Goal: Task Accomplishment & Management: Complete application form

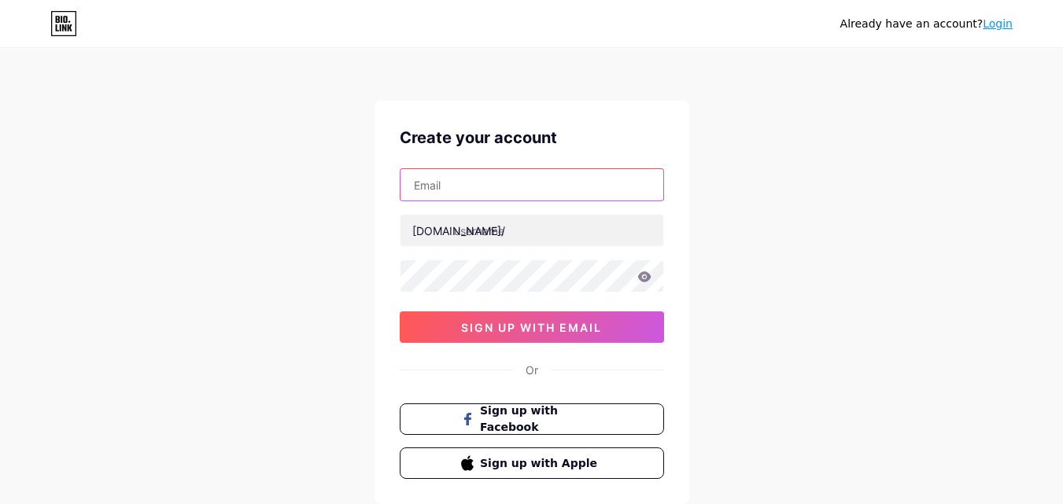
click at [474, 197] on input "text" at bounding box center [531, 184] width 263 height 31
type input "[EMAIL_ADDRESS][DOMAIN_NAME]"
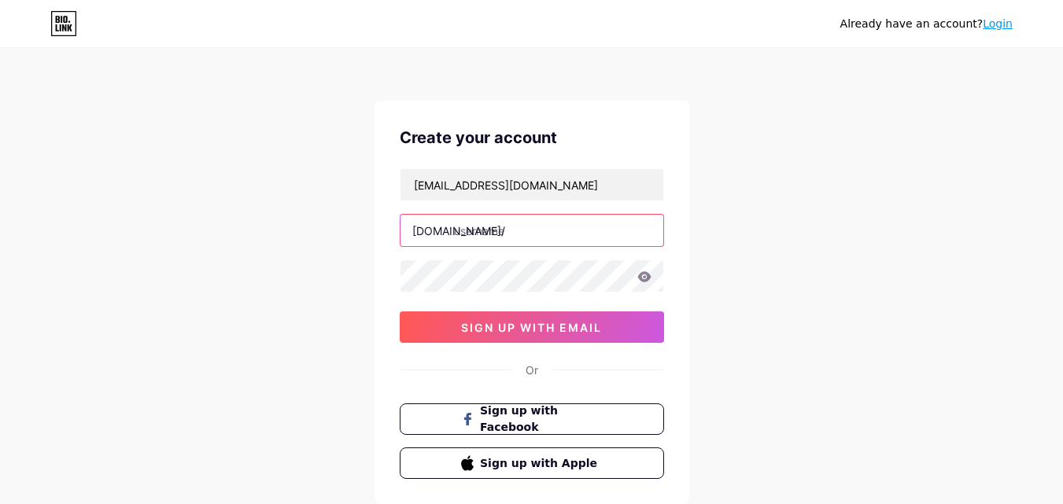
click at [523, 233] on input "text" at bounding box center [531, 230] width 263 height 31
paste input "dubaiceilingfan"
type input "dubaiceilingfan"
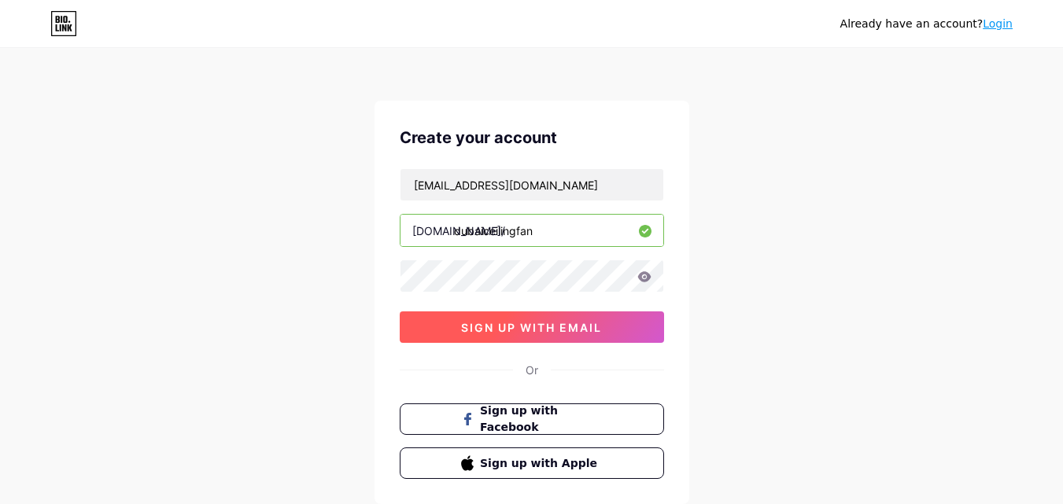
click at [456, 327] on button "sign up with email" at bounding box center [532, 327] width 264 height 31
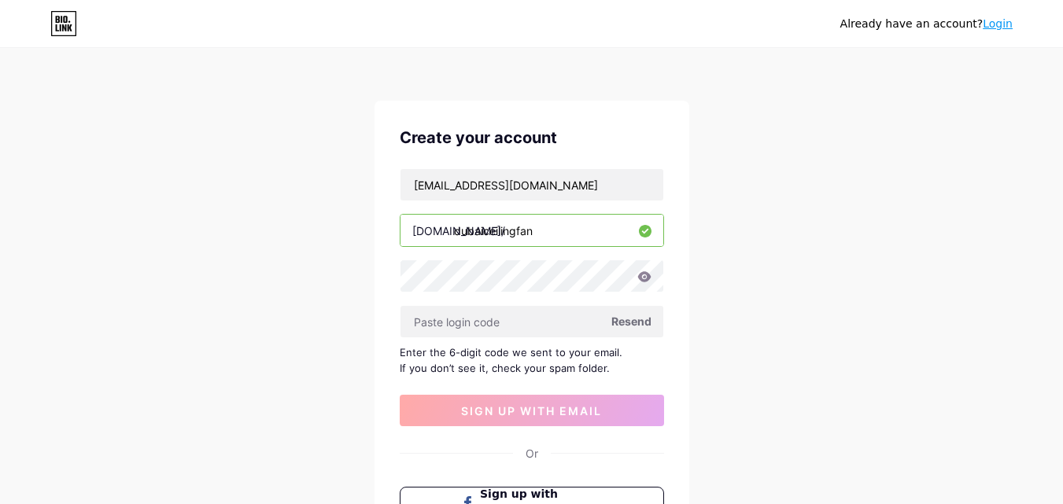
click at [633, 321] on span "Resend" at bounding box center [631, 321] width 40 height 17
click at [0, 0] on span at bounding box center [0, 0] width 0 height 0
click at [644, 323] on span "Resend" at bounding box center [631, 321] width 40 height 17
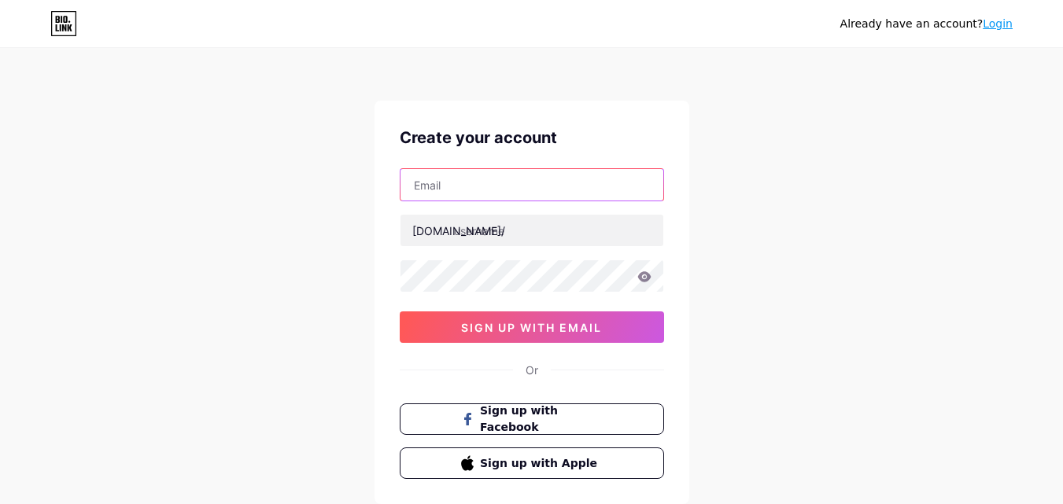
click at [460, 190] on input "text" at bounding box center [531, 184] width 263 height 31
type input "[EMAIL_ADDRESS][DOMAIN_NAME]"
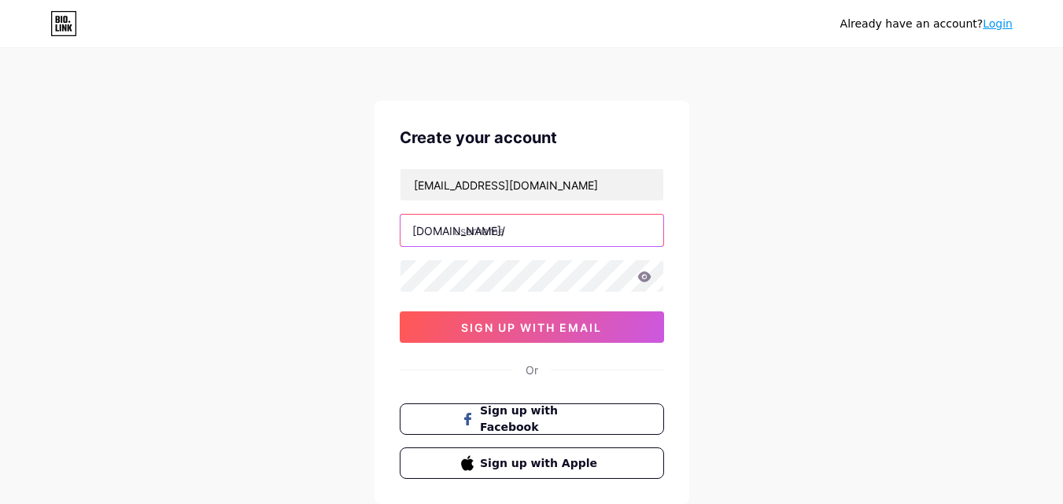
click at [460, 229] on input "text" at bounding box center [531, 230] width 263 height 31
click at [485, 231] on input "text" at bounding box center [531, 230] width 263 height 31
paste input "dubaiceilingfan"
type input "dubaiceilingfan"
click at [441, 260] on div at bounding box center [532, 276] width 264 height 33
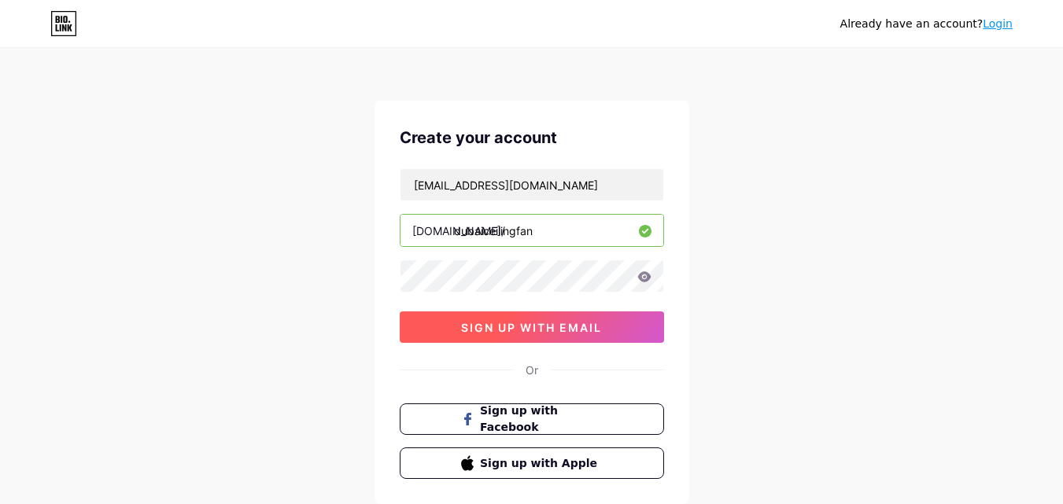
click at [461, 325] on span "sign up with email" at bounding box center [531, 327] width 141 height 13
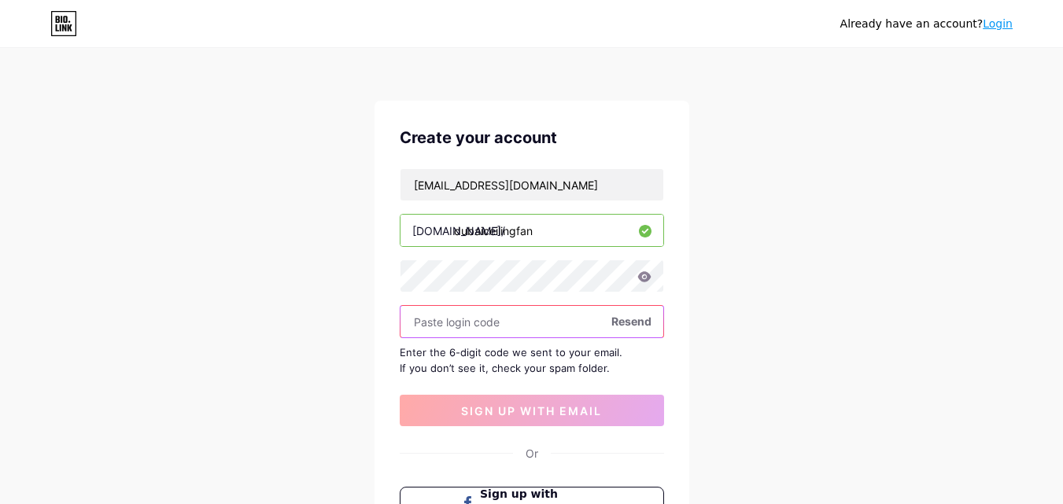
paste input "302742"
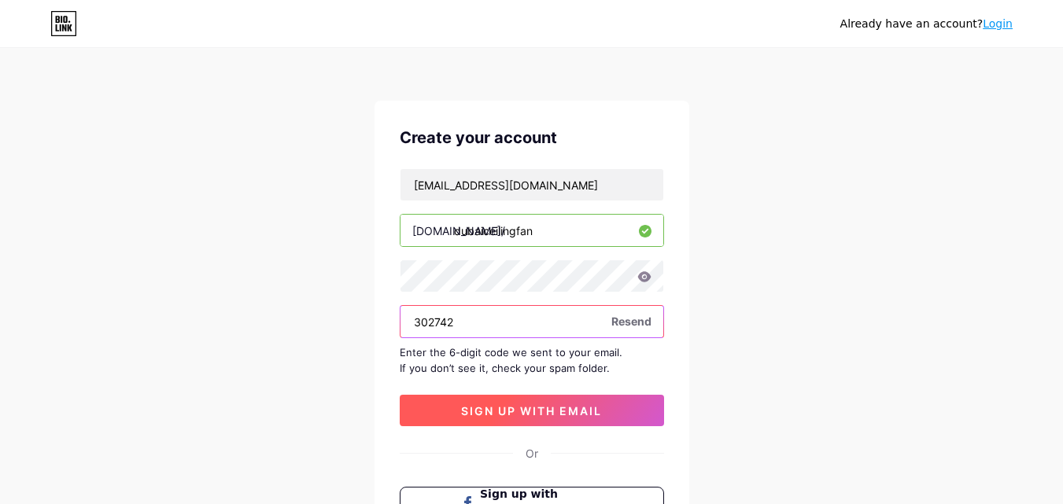
type input "302742"
click at [492, 411] on span "sign up with email" at bounding box center [531, 410] width 141 height 13
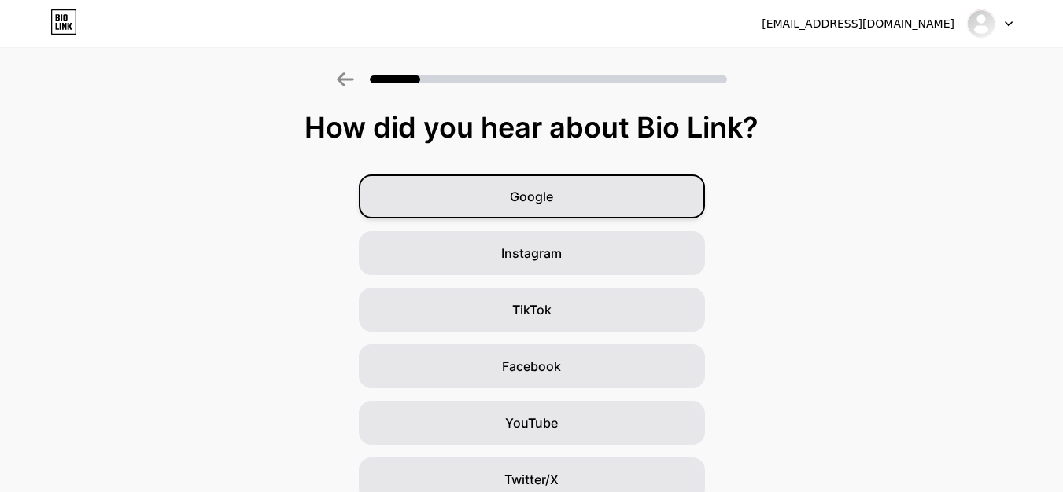
click at [581, 189] on div "Google" at bounding box center [532, 197] width 346 height 44
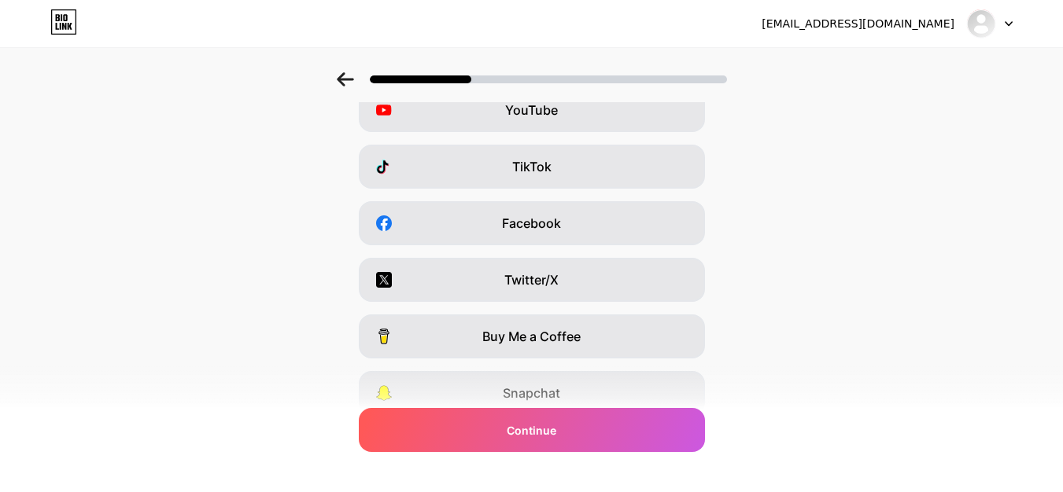
scroll to position [264, 0]
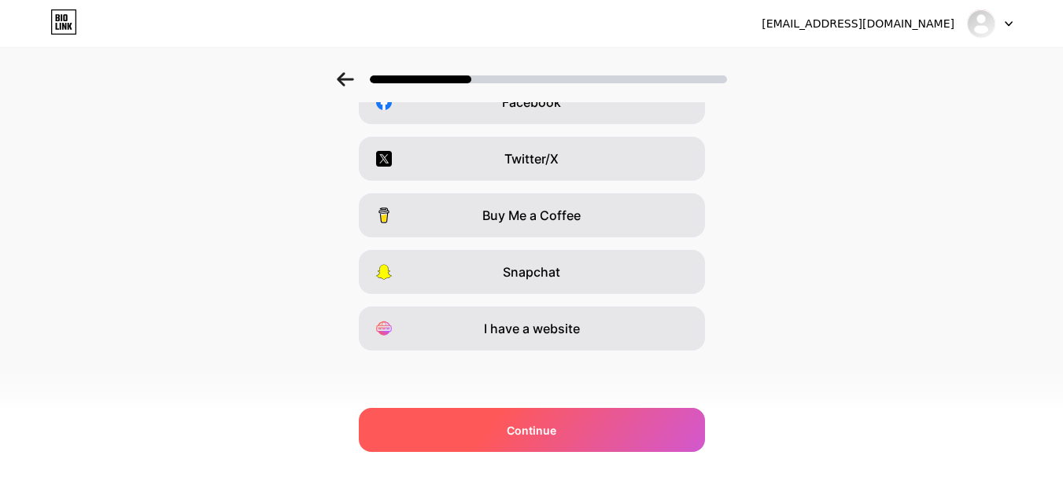
click at [577, 426] on div "Continue" at bounding box center [532, 430] width 346 height 44
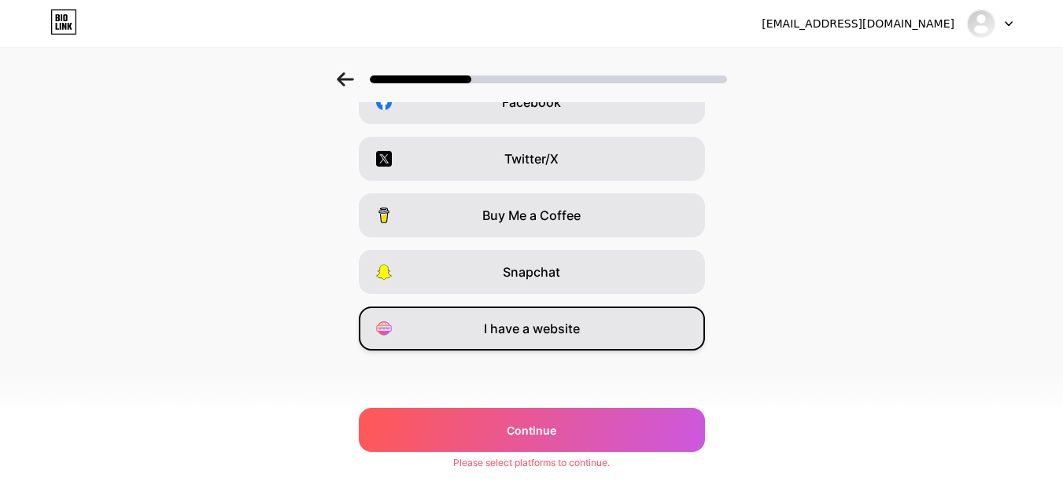
click at [566, 308] on div "I have a website" at bounding box center [532, 329] width 346 height 44
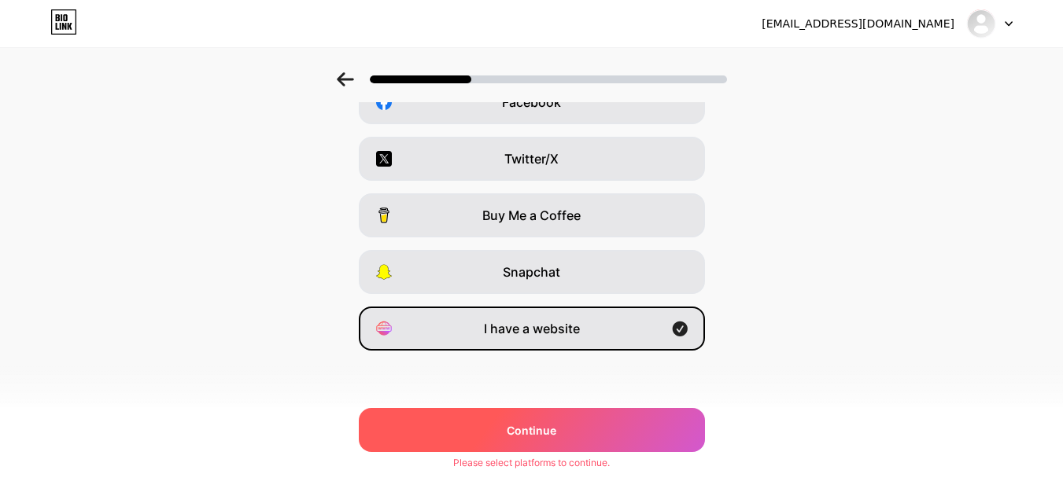
click at [591, 420] on div "Continue" at bounding box center [532, 430] width 346 height 44
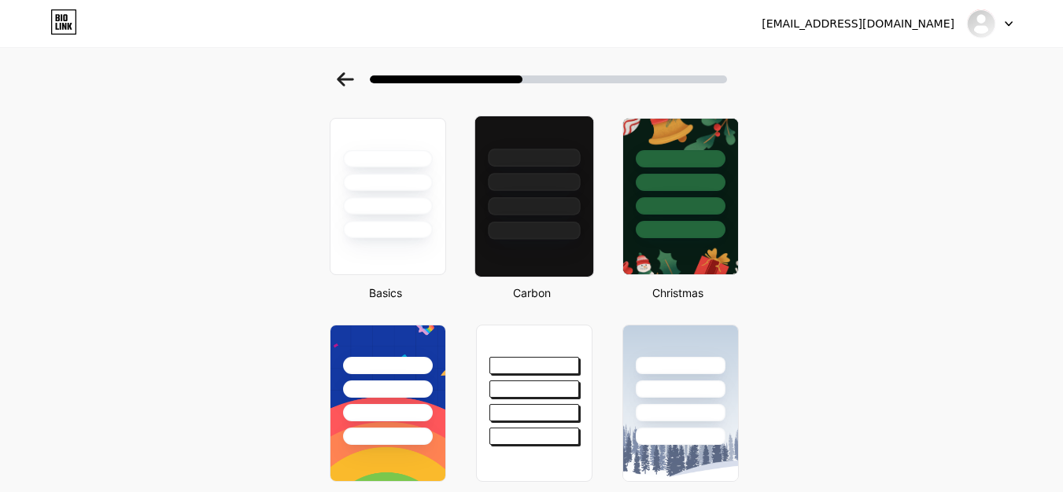
scroll to position [0, 0]
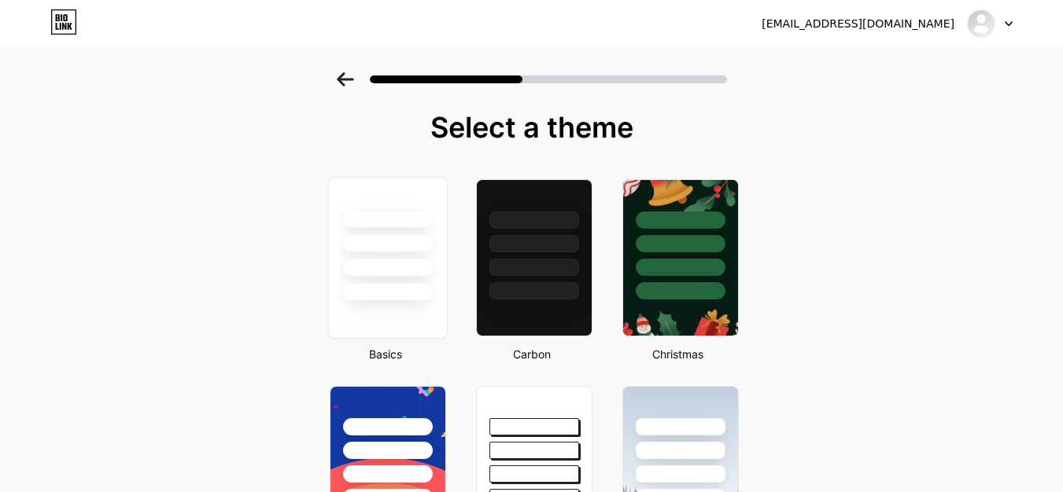
click at [432, 285] on div at bounding box center [387, 292] width 92 height 18
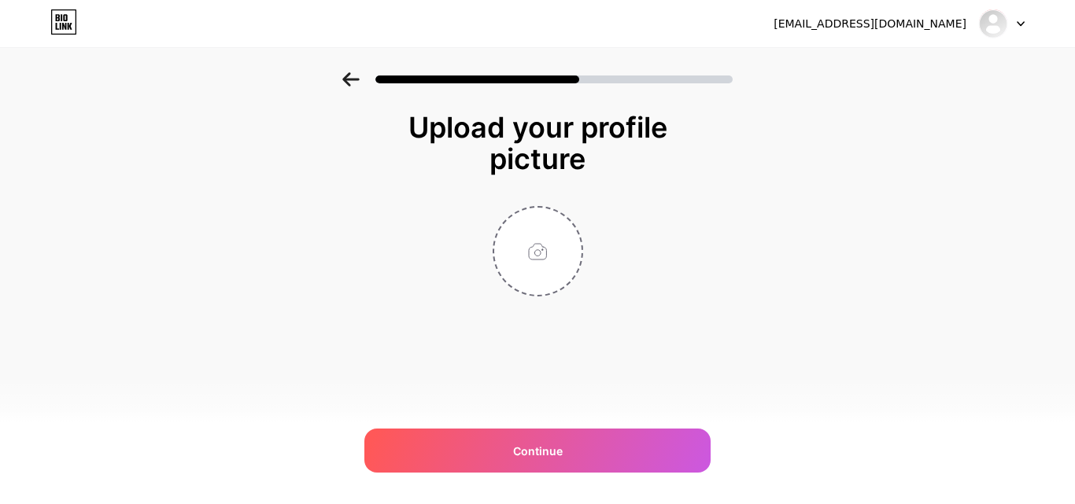
click at [357, 68] on div at bounding box center [537, 74] width 1075 height 55
click at [331, 83] on div at bounding box center [537, 74] width 1075 height 55
click at [344, 83] on icon at bounding box center [350, 79] width 17 height 14
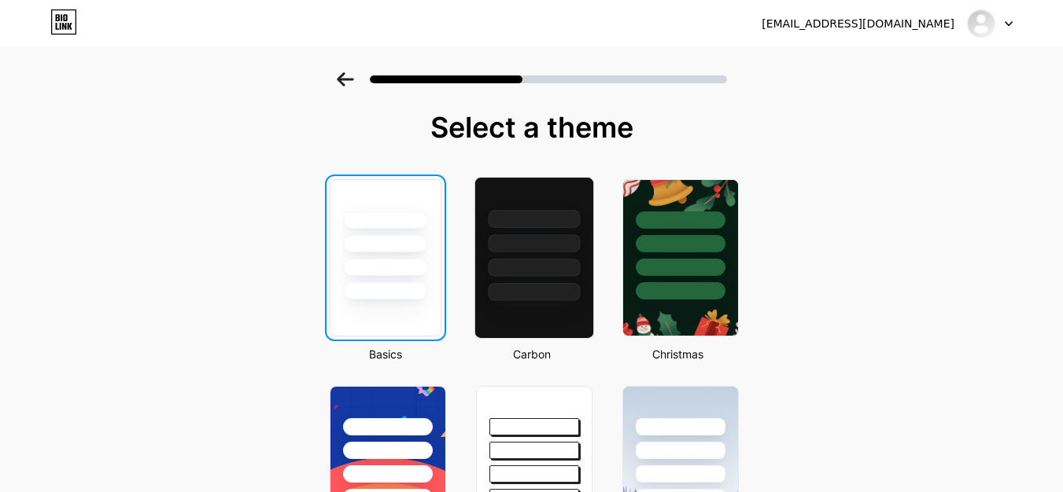
click at [558, 321] on div at bounding box center [534, 258] width 120 height 162
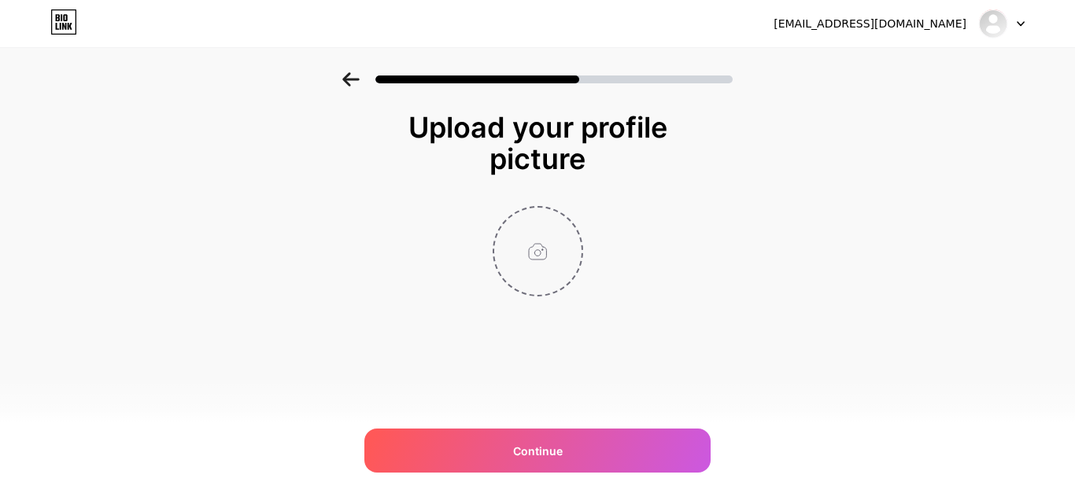
click at [566, 271] on input "file" at bounding box center [537, 251] width 87 height 87
type input "C:\fakepath\Dubai logo.png"
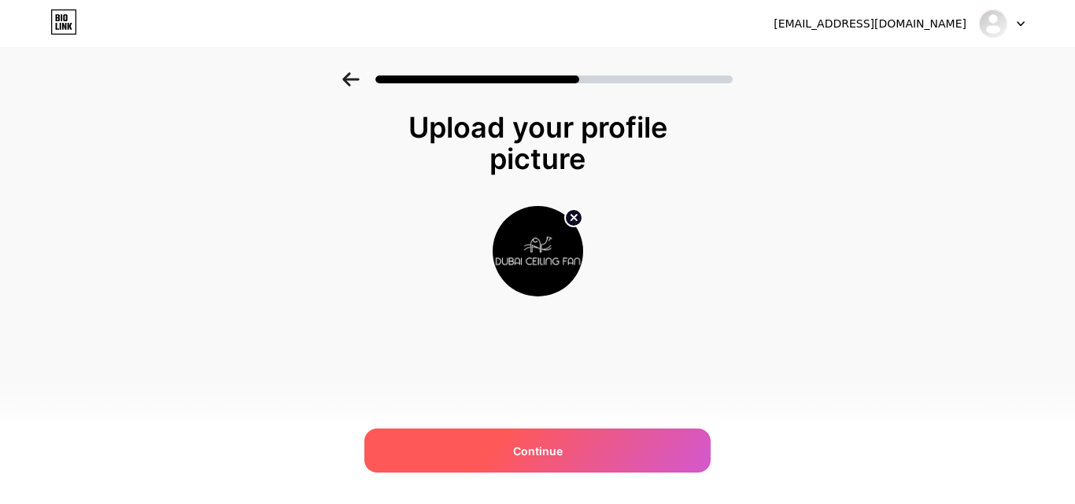
click at [525, 452] on span "Continue" at bounding box center [538, 451] width 50 height 17
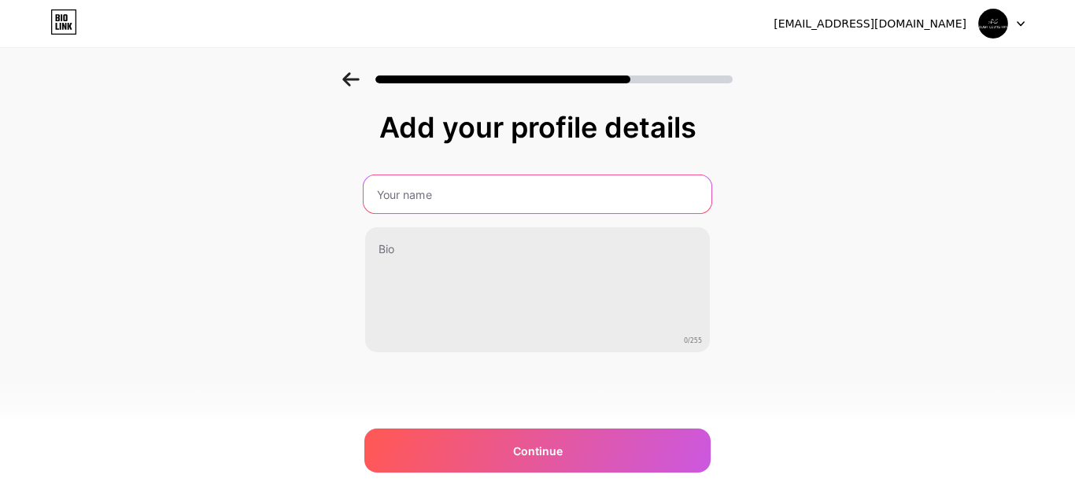
click at [479, 205] on input "text" at bounding box center [537, 194] width 348 height 38
type input "Dubai Ceiling Fan"
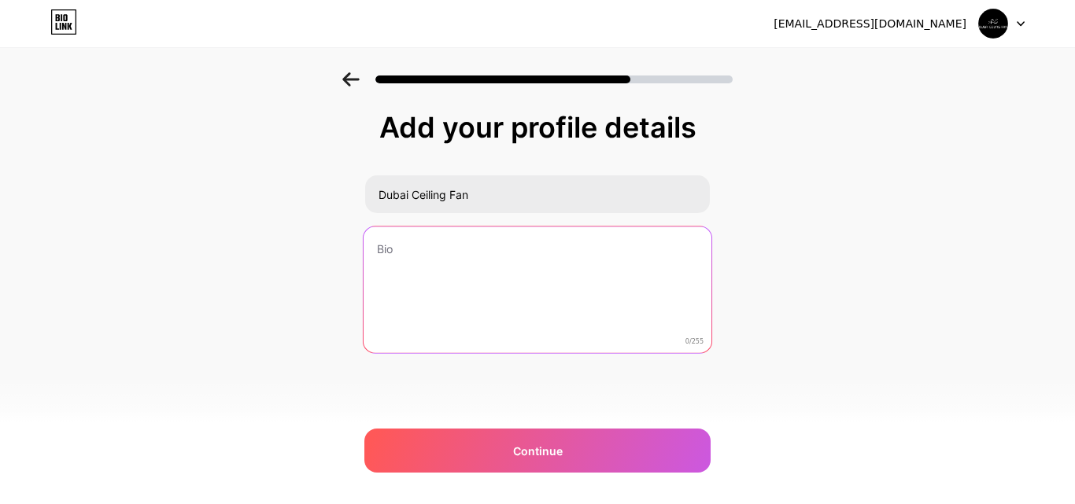
click at [492, 242] on textarea at bounding box center [537, 291] width 348 height 128
paste textarea "Dubai Ceiling Fan offers modern ceiling fans that blend comfort and lifestyle. …"
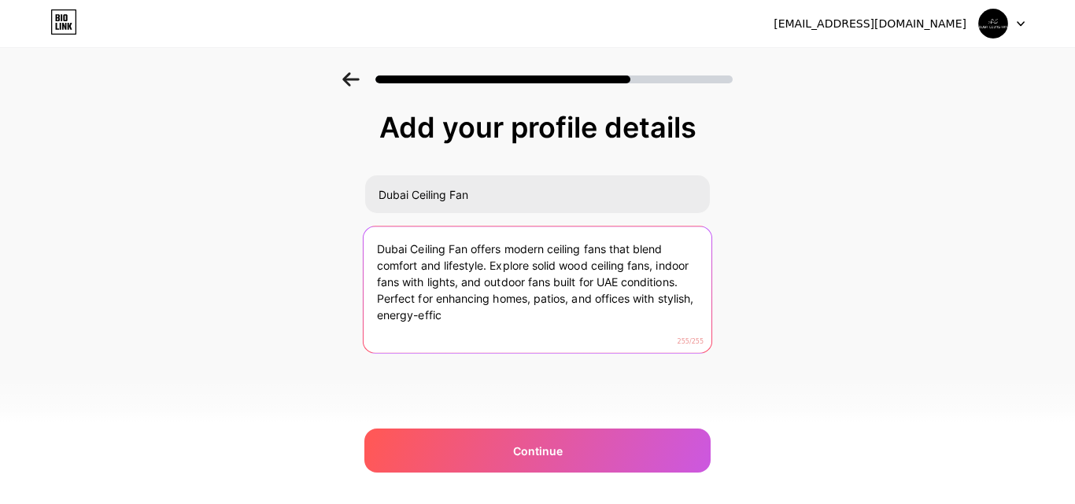
click at [540, 262] on textarea "Dubai Ceiling Fan offers modern ceiling fans that blend comfort and lifestyle. …" at bounding box center [537, 291] width 348 height 128
paste textarea "brings you premium ceiling fans in [GEOGRAPHIC_DATA] and the [GEOGRAPHIC_DATA].…"
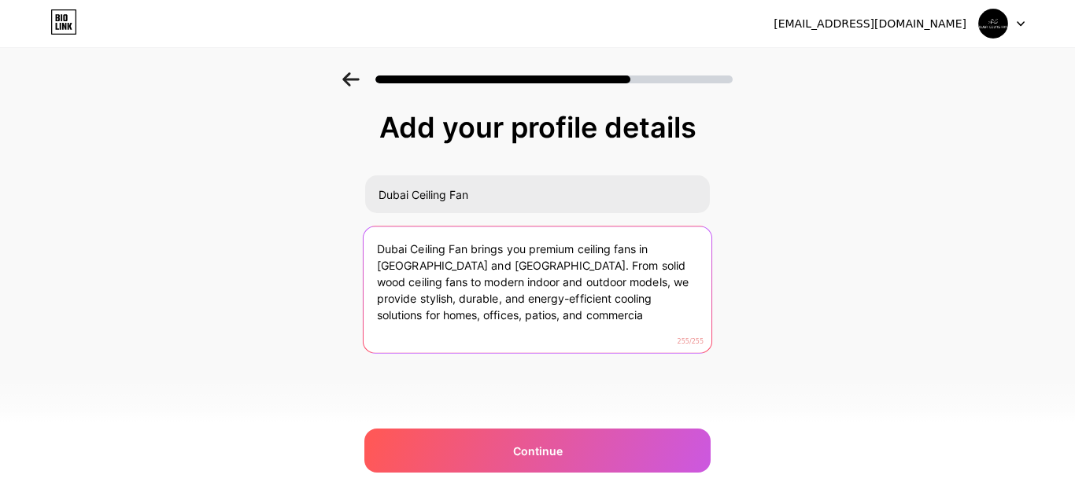
click at [452, 272] on textarea "Dubai Ceiling Fan brings you premium ceiling fans in [GEOGRAPHIC_DATA] and [GEO…" at bounding box center [537, 291] width 348 height 128
paste textarea "Trusted ceiling fan supplier in [GEOGRAPHIC_DATA] and [GEOGRAPHIC_DATA], offeri…"
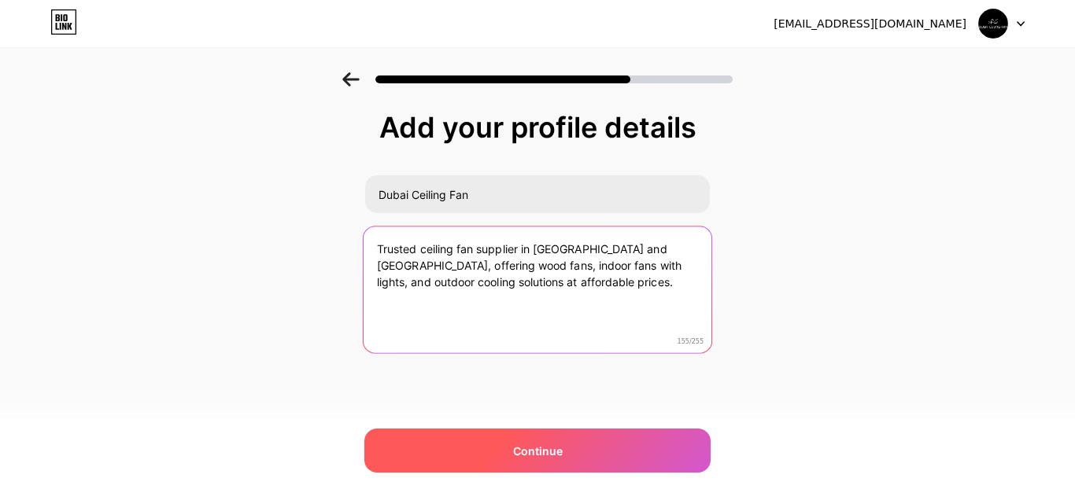
type textarea "Trusted ceiling fan supplier in [GEOGRAPHIC_DATA] and [GEOGRAPHIC_DATA], offeri…"
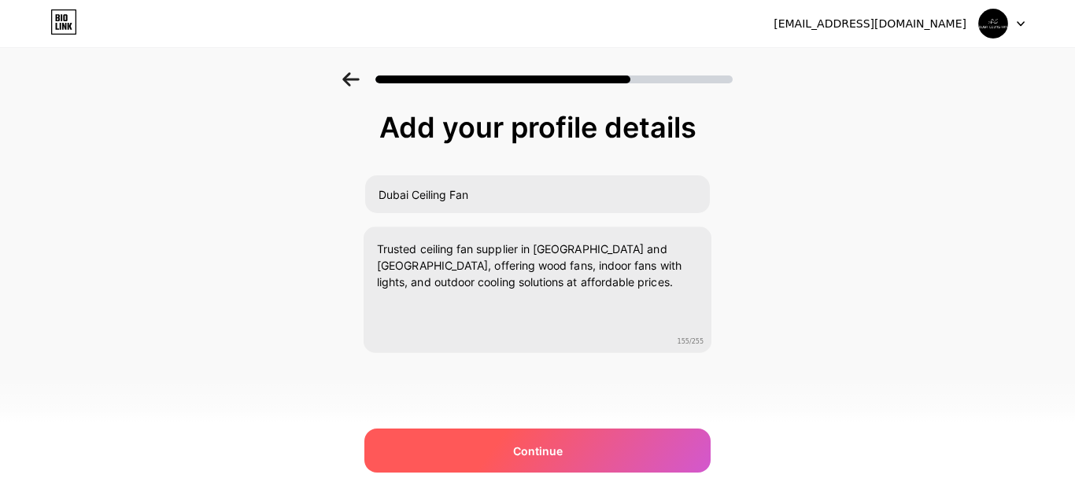
click at [545, 444] on span "Continue" at bounding box center [538, 451] width 50 height 17
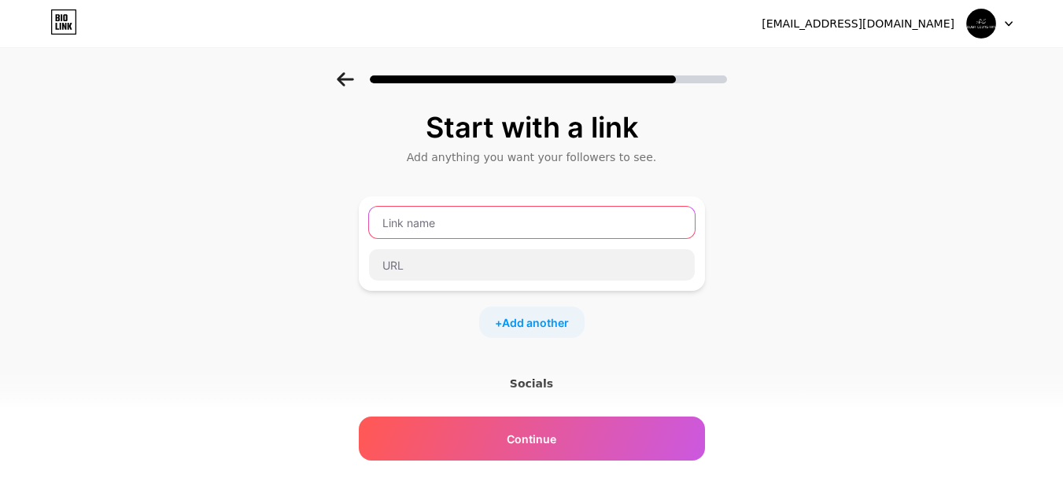
click at [446, 216] on input "text" at bounding box center [532, 222] width 326 height 31
type input "Website"
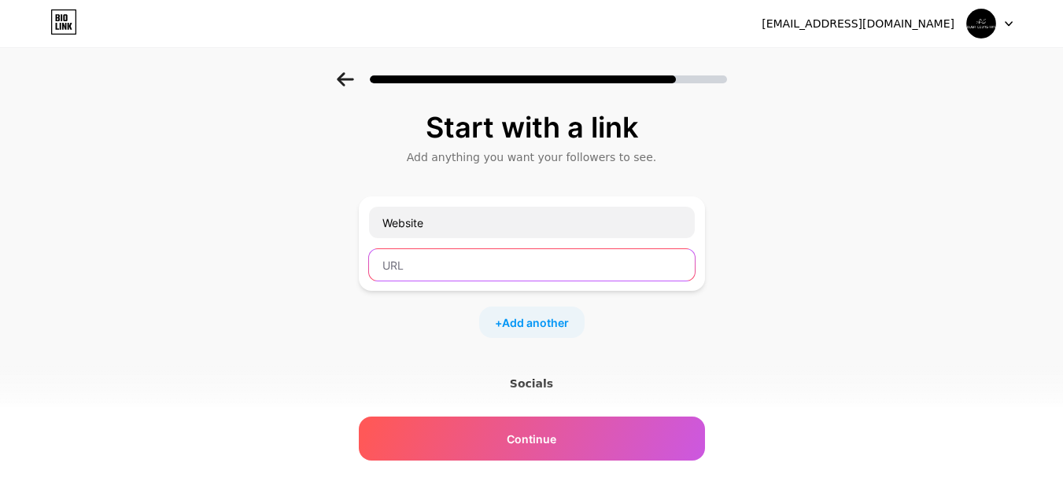
click at [411, 271] on input "text" at bounding box center [532, 264] width 326 height 31
paste input "[URL][DOMAIN_NAME]"
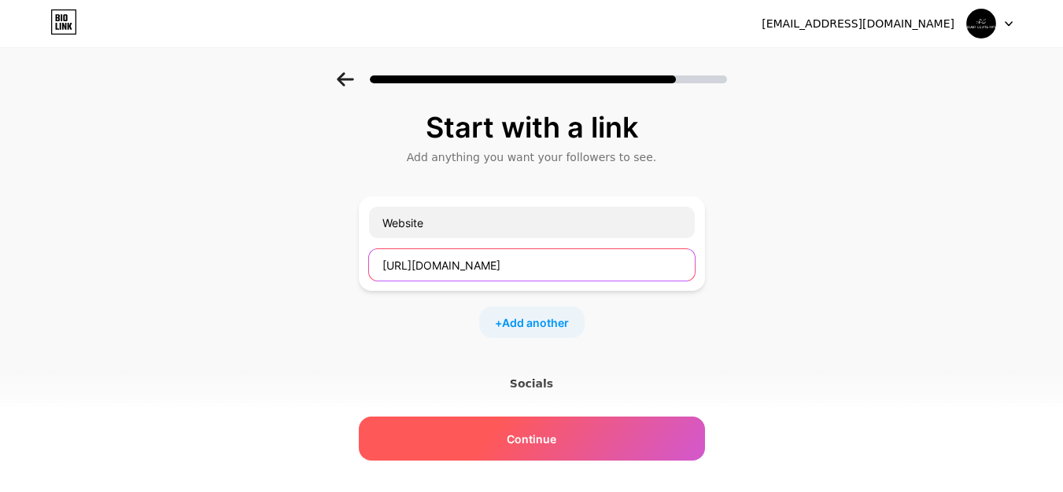
type input "[URL][DOMAIN_NAME]"
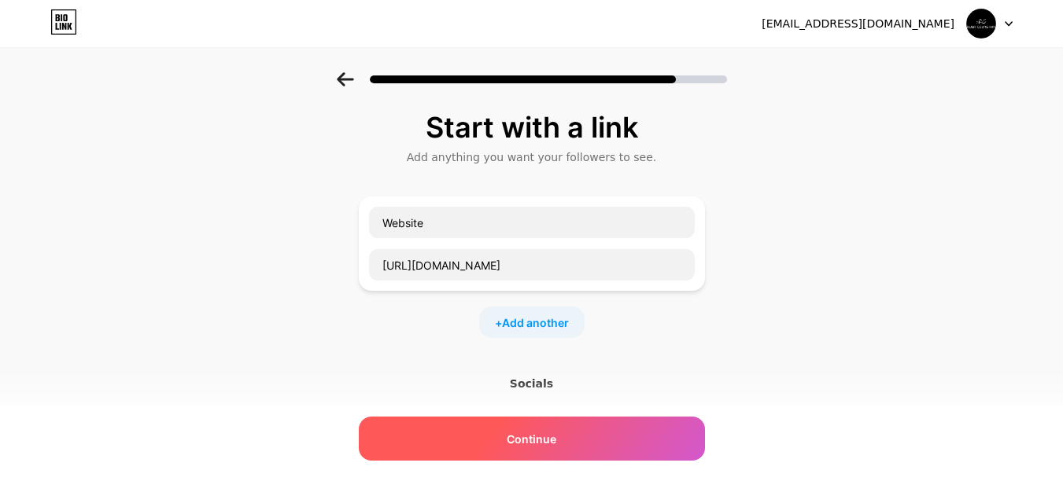
click at [479, 453] on div "Continue" at bounding box center [532, 439] width 346 height 44
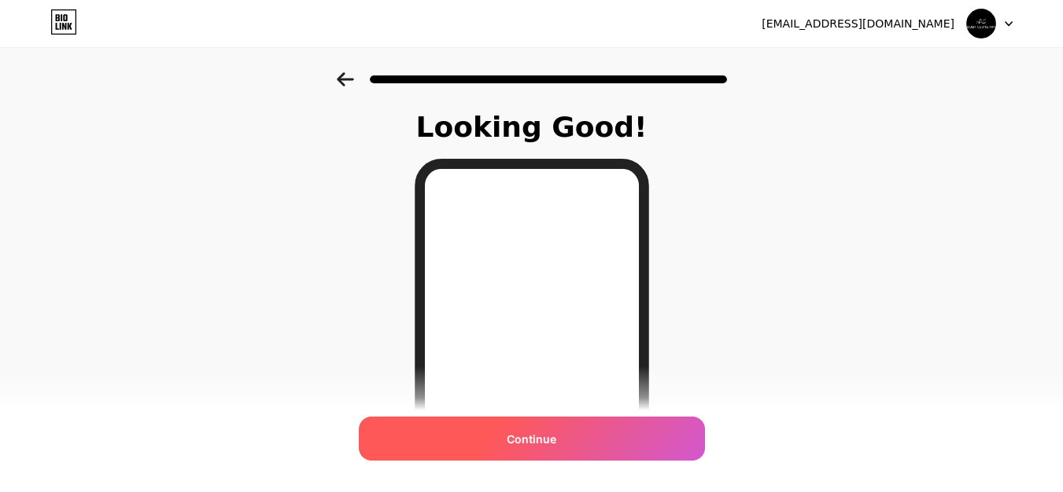
click at [571, 430] on div "Continue" at bounding box center [532, 439] width 346 height 44
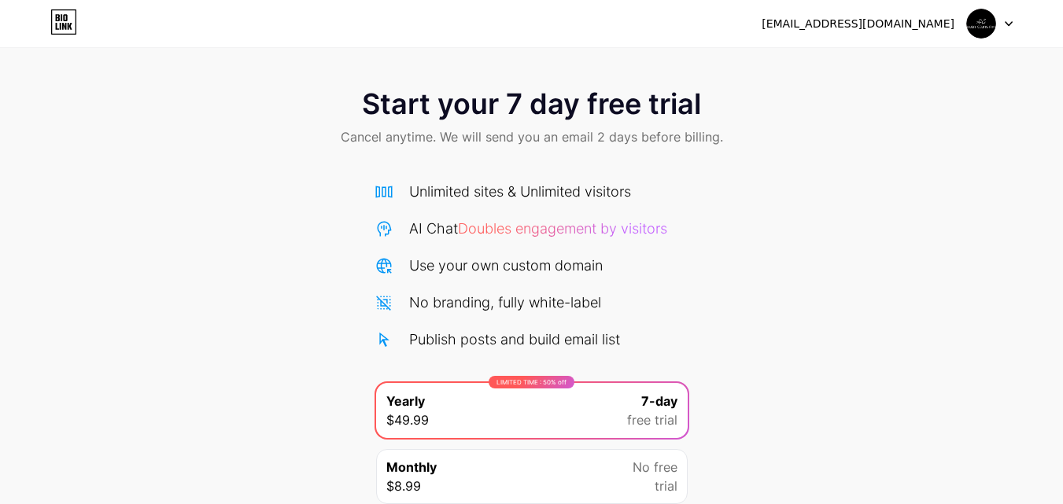
click at [1011, 31] on div at bounding box center [990, 23] width 46 height 28
click at [907, 213] on div "Start your 7 day free trial Cancel anytime. We will send you an email 2 days be…" at bounding box center [531, 321] width 1063 height 498
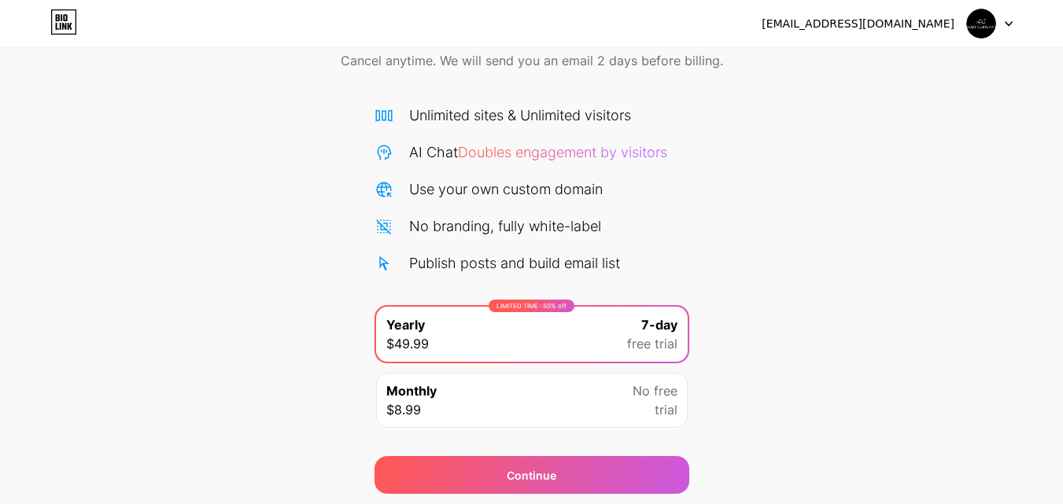
scroll to position [129, 0]
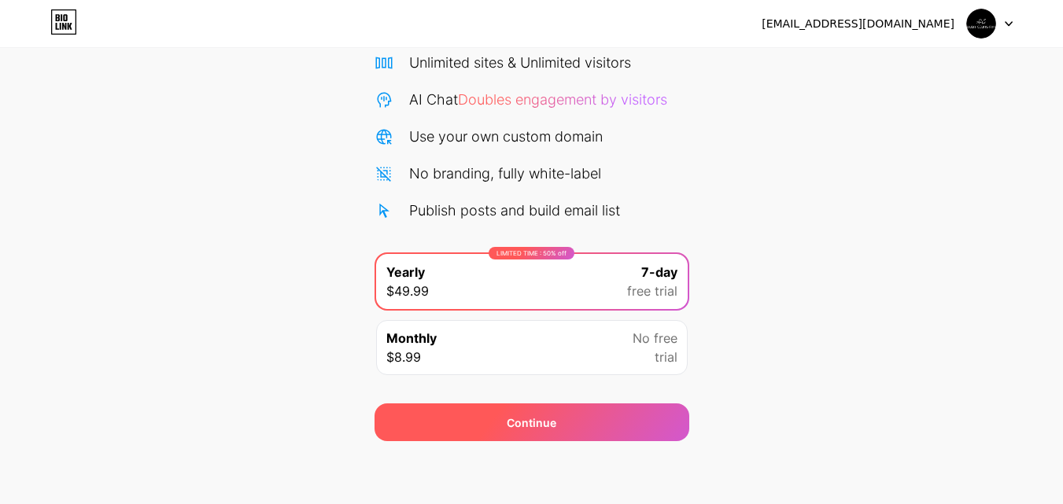
click at [502, 430] on div "Continue" at bounding box center [531, 423] width 315 height 38
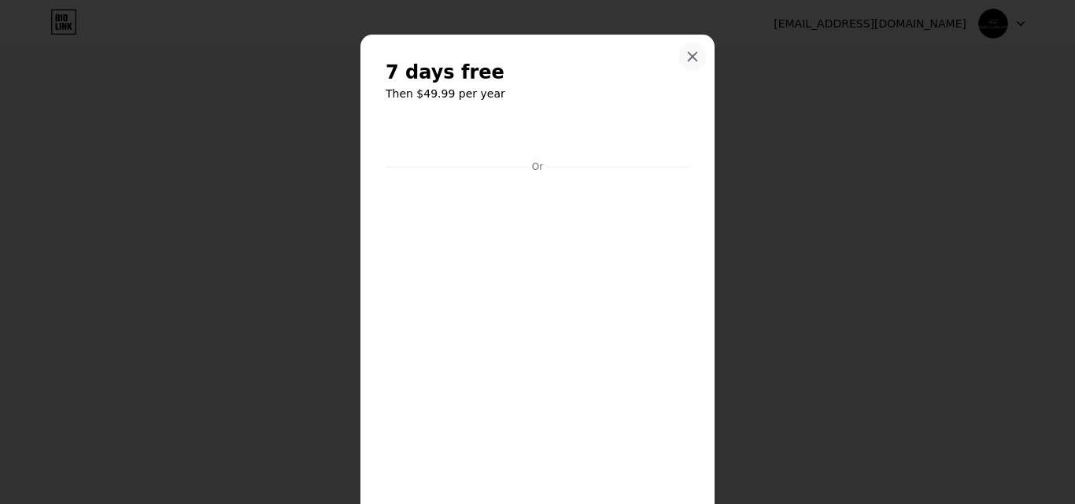
click at [688, 58] on icon at bounding box center [692, 57] width 9 height 9
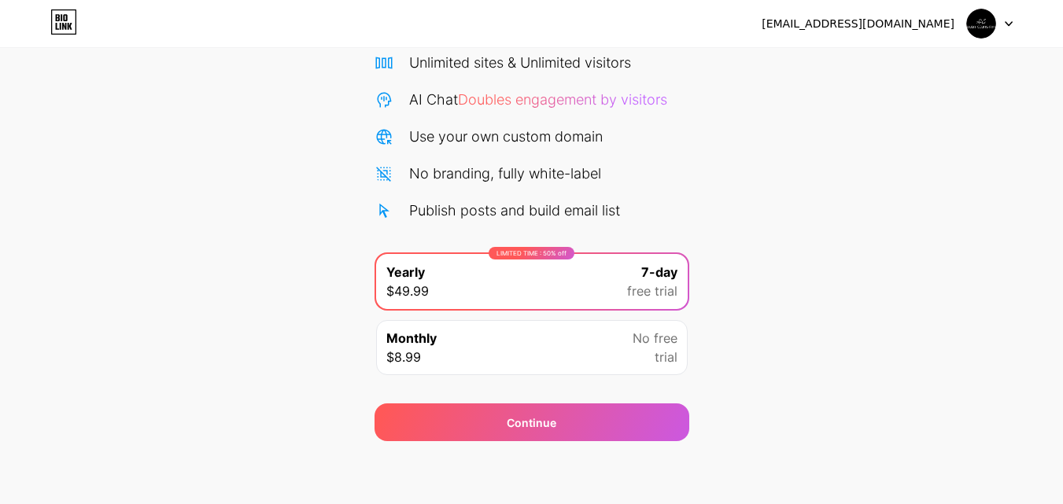
scroll to position [0, 0]
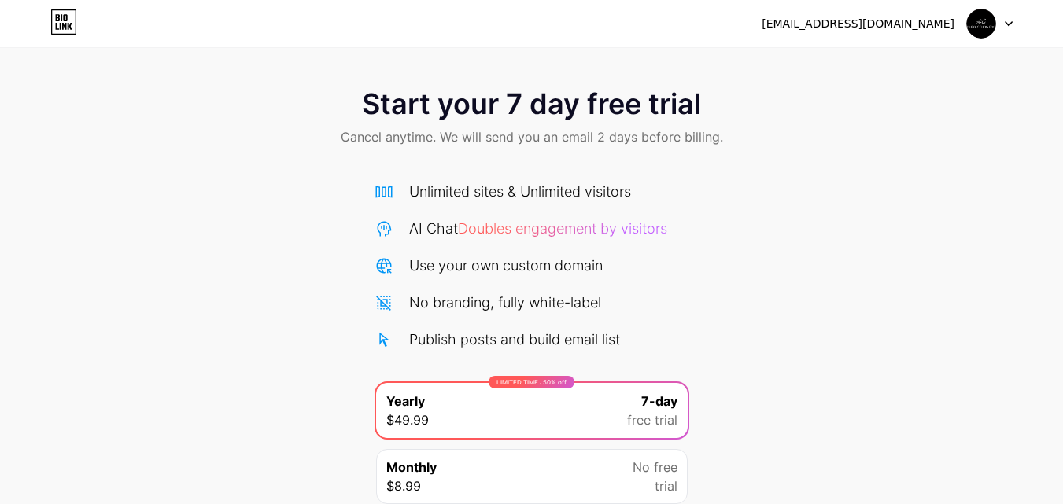
click at [1005, 21] on icon at bounding box center [1009, 24] width 8 height 6
